Goal: Find specific page/section: Find specific page/section

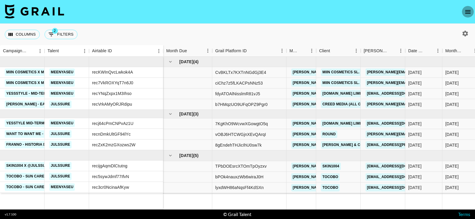
click at [470, 13] on icon "open drawer" at bounding box center [467, 12] width 5 height 4
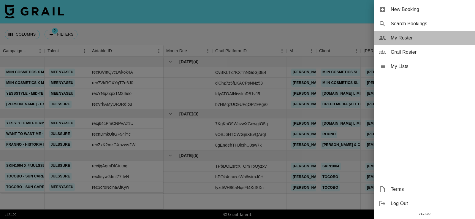
click at [397, 35] on span "My Roster" at bounding box center [431, 37] width 80 height 7
